Goal: Go to known website: Access a specific website the user already knows

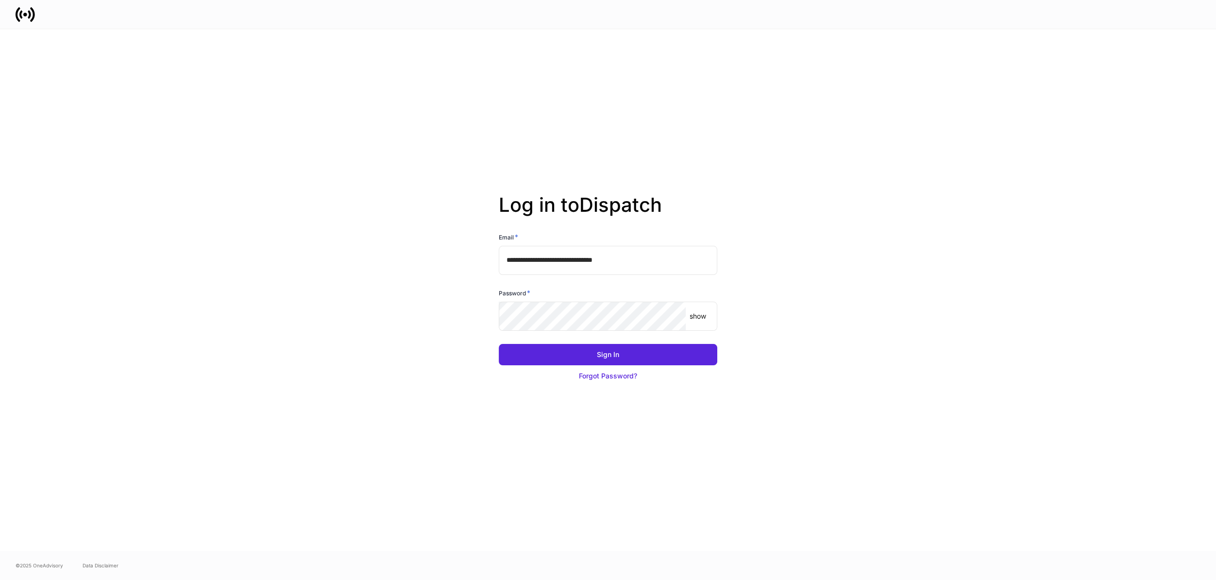
click at [555, 259] on input "**********" at bounding box center [608, 260] width 219 height 29
type input "**********"
click at [499, 344] on button "Sign In" at bounding box center [608, 354] width 219 height 21
